Goal: Find specific fact: Locate a discrete piece of known information

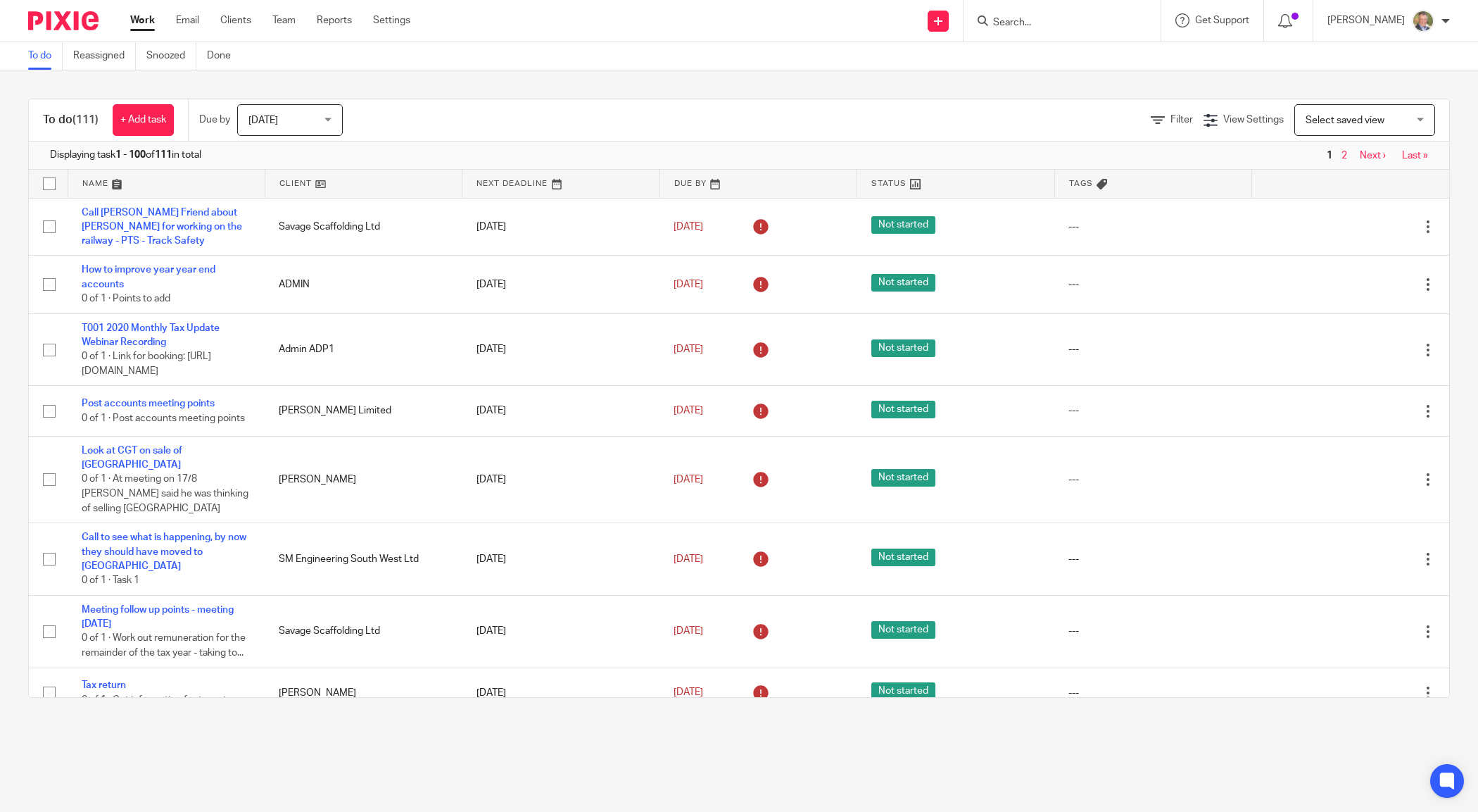
click at [1062, 25] on input "Search" at bounding box center [1054, 23] width 127 height 13
type input "lazul"
click at [1089, 66] on link at bounding box center [1107, 66] width 238 height 43
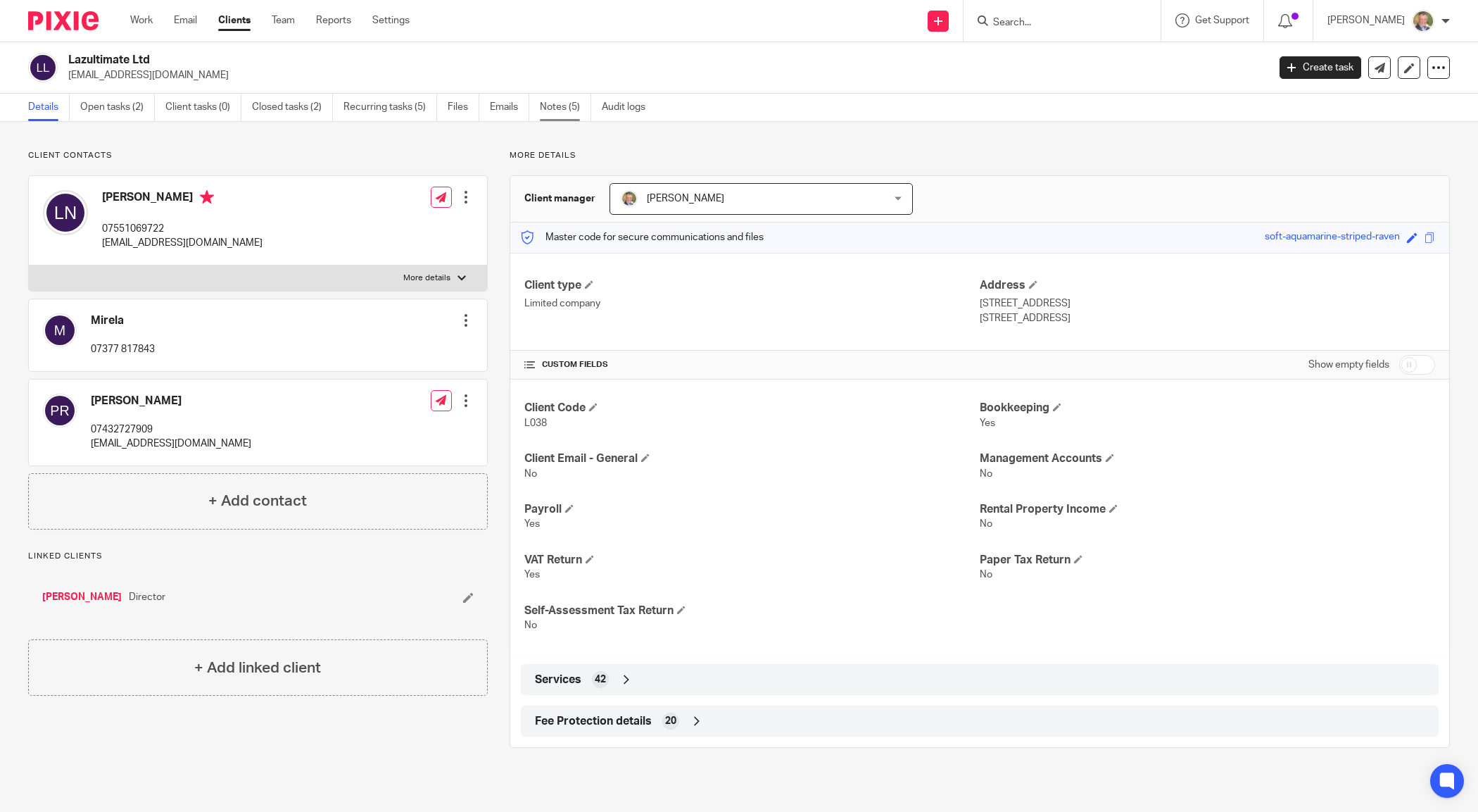
click at [560, 105] on link "Notes (5)" at bounding box center [566, 107] width 52 height 28
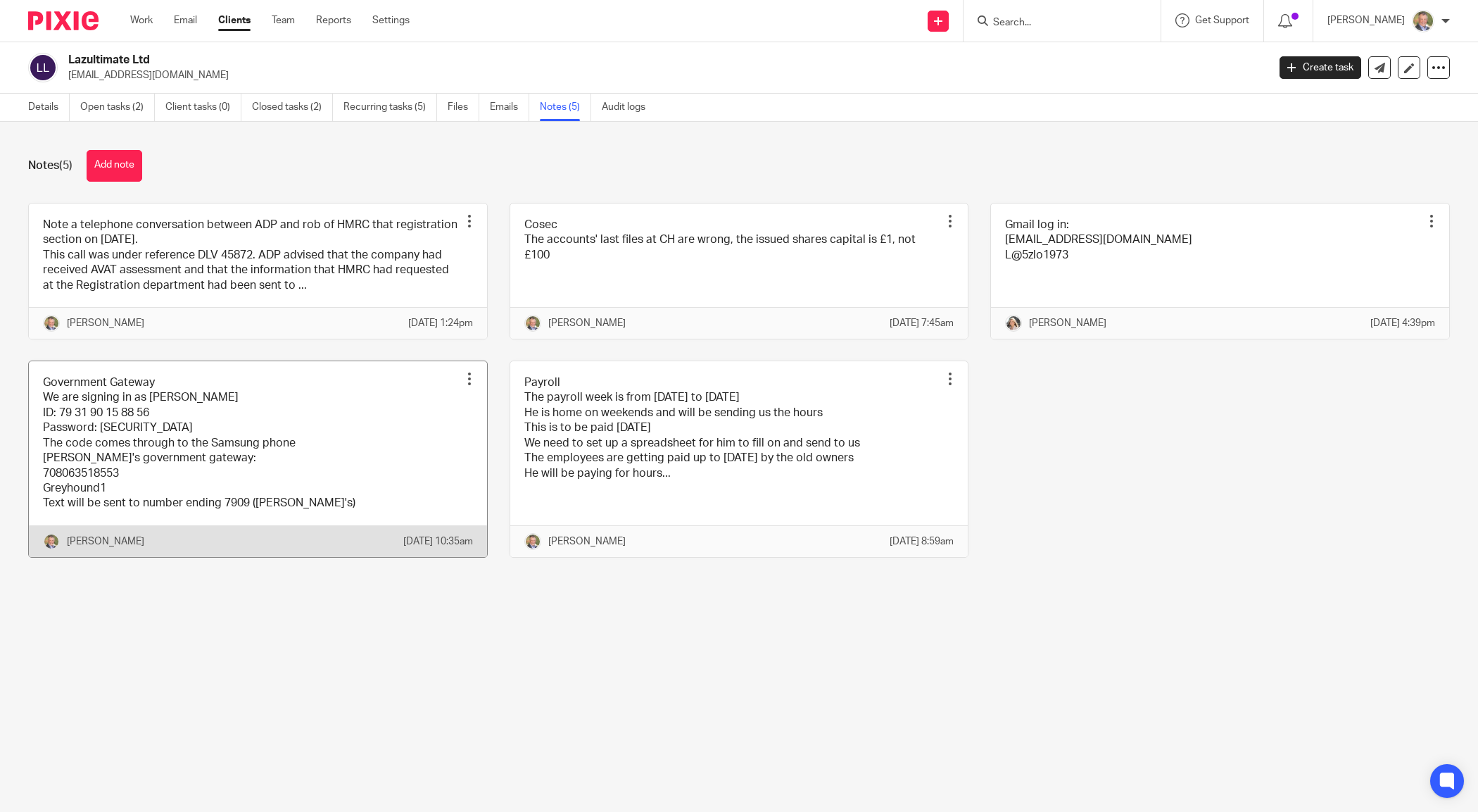
click at [199, 511] on link at bounding box center [258, 459] width 459 height 196
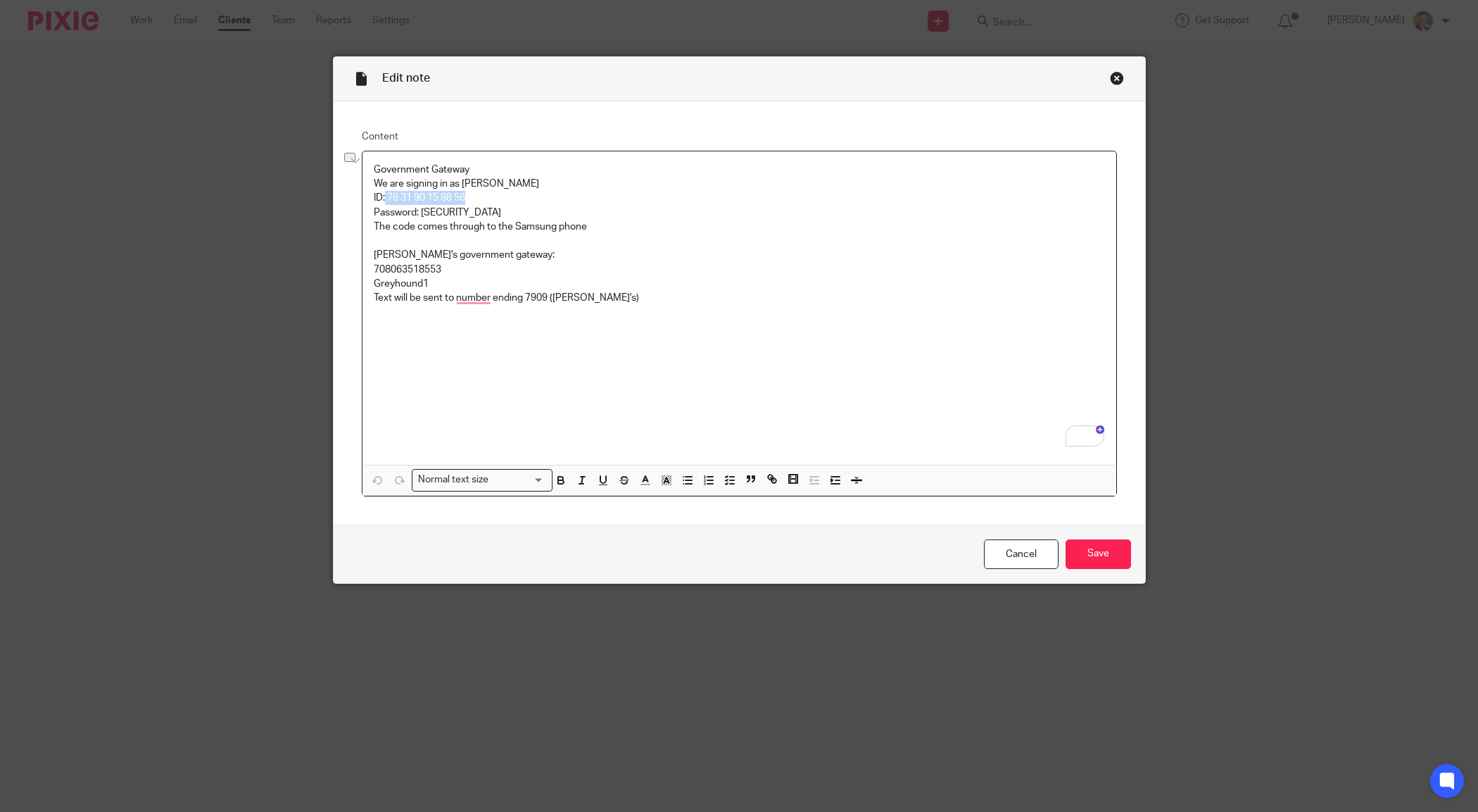
click at [380, 199] on p "ID: 79 31 90 15 88 56" at bounding box center [739, 197] width 732 height 14
drag, startPoint x: 497, startPoint y: 208, endPoint x: 417, endPoint y: 213, distance: 80.2
click at [417, 213] on p "Password: [SECURITY_DATA]" at bounding box center [739, 212] width 732 height 14
copy p "DogBattonFish56"
